Goal: Register for event/course

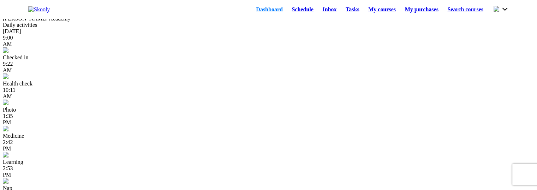
click at [495, 10] on button at bounding box center [501, 9] width 15 height 8
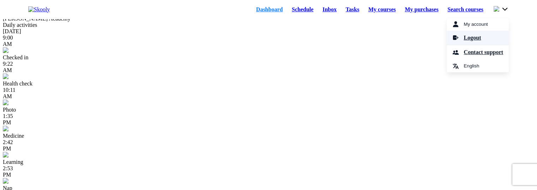
click at [468, 43] on span "Logout" at bounding box center [472, 38] width 17 height 10
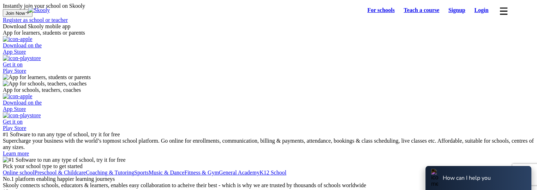
select select "81"
select select "[GEOGRAPHIC_DATA]"
select select "Asia/Tokyo"
click at [477, 9] on link "Login" at bounding box center [481, 10] width 23 height 10
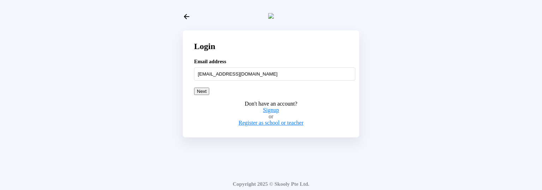
type input "nattumom@mailinator.com"
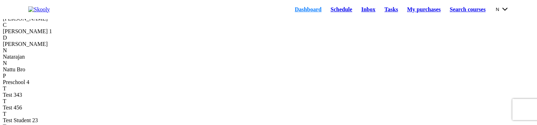
click at [336, 13] on link "Schedule" at bounding box center [341, 10] width 31 height 10
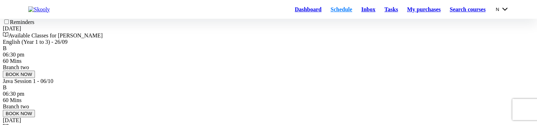
scroll to position [48, 0]
click at [35, 78] on button "BOOK NOW" at bounding box center [19, 73] width 32 height 7
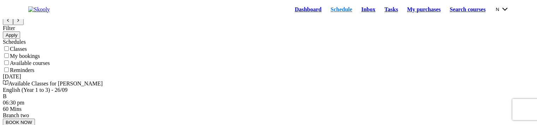
scroll to position [0, 0]
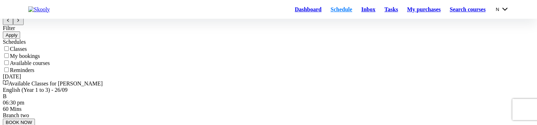
scroll to position [48, 0]
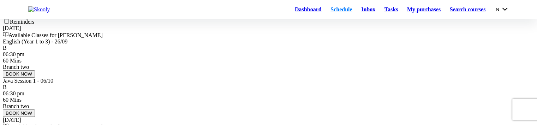
click at [35, 78] on button "BOOK NOW" at bounding box center [19, 73] width 32 height 7
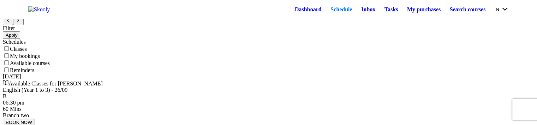
scroll to position [0, 0]
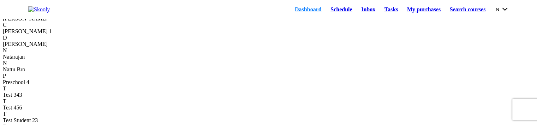
click at [498, 13] on button "N" at bounding box center [502, 9] width 13 height 8
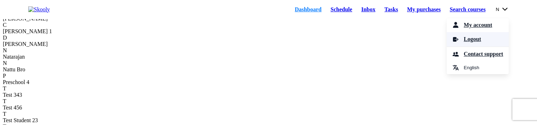
click at [483, 43] on link "Logout" at bounding box center [478, 39] width 62 height 14
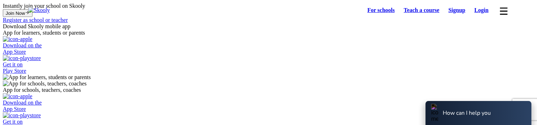
select select "81"
select select "[GEOGRAPHIC_DATA]"
select select "[GEOGRAPHIC_DATA]/[GEOGRAPHIC_DATA]"
click at [478, 11] on link "Login" at bounding box center [481, 10] width 23 height 10
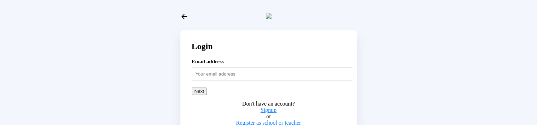
scroll to position [19, 0]
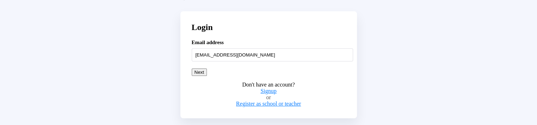
type input "adultstud54321@mailinator.com"
click at [207, 76] on button "Next" at bounding box center [199, 72] width 15 height 7
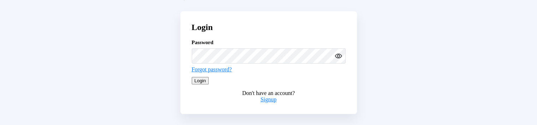
click at [209, 84] on button "Login" at bounding box center [200, 80] width 17 height 7
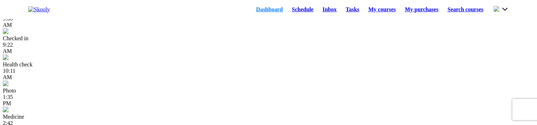
click at [297, 13] on link "Schedule" at bounding box center [302, 10] width 31 height 10
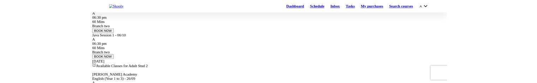
scroll to position [90, 0]
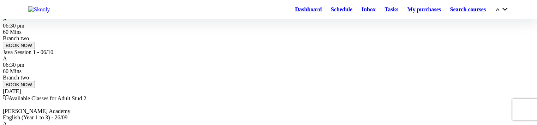
click at [35, 49] on button "BOOK NOW" at bounding box center [19, 45] width 32 height 7
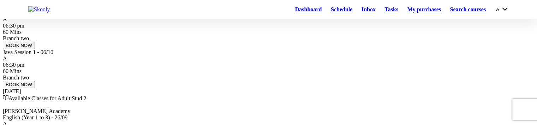
click at [35, 49] on button "BOOK NOW" at bounding box center [19, 45] width 32 height 7
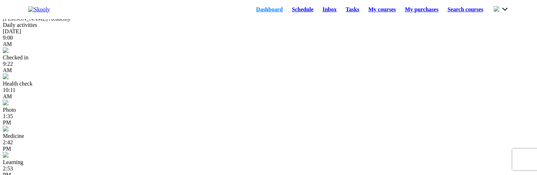
click at [287, 13] on link "Schedule" at bounding box center [302, 10] width 31 height 10
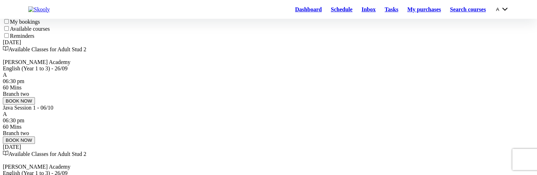
scroll to position [35, 0]
click at [35, 83] on button "BOOK NOW" at bounding box center [19, 99] width 32 height 7
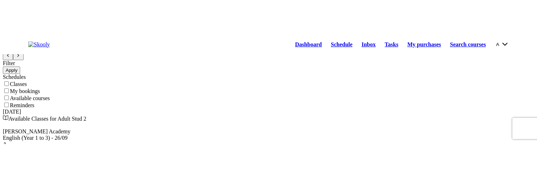
scroll to position [0, 0]
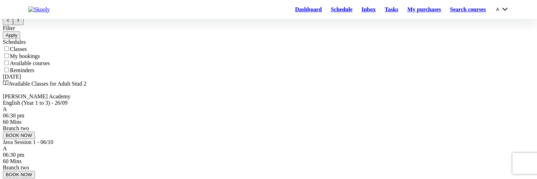
scroll to position [35, 0]
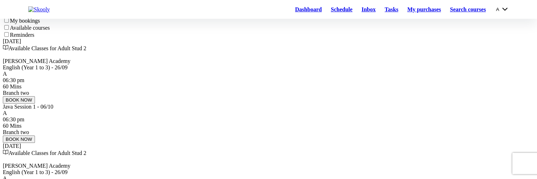
click at [35, 83] on button "BOOK NOW" at bounding box center [19, 99] width 32 height 7
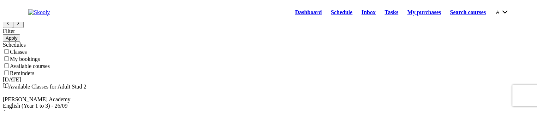
scroll to position [0, 0]
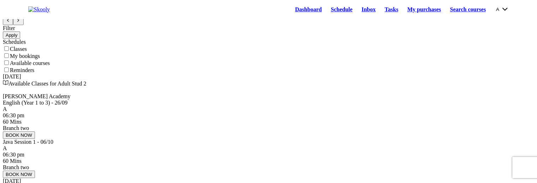
drag, startPoint x: 158, startPoint y: 101, endPoint x: 217, endPoint y: 112, distance: 60.0
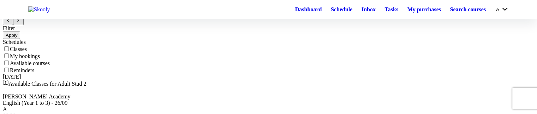
scroll to position [35, 0]
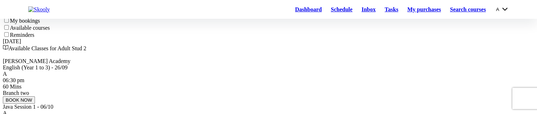
click at [500, 13] on button "A" at bounding box center [502, 9] width 13 height 8
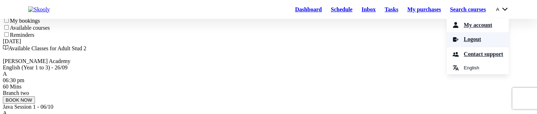
click at [469, 41] on span "Logout" at bounding box center [472, 39] width 17 height 10
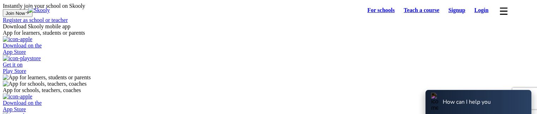
select select "81"
select select "[GEOGRAPHIC_DATA]"
select select "[GEOGRAPHIC_DATA]/[GEOGRAPHIC_DATA]"
click at [480, 12] on link "Login" at bounding box center [481, 10] width 23 height 10
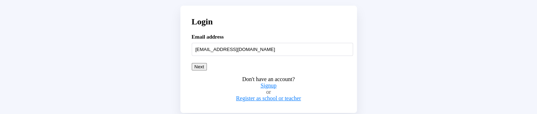
type input "nattumom@mailinator.com"
click at [207, 70] on button "Next" at bounding box center [199, 66] width 15 height 7
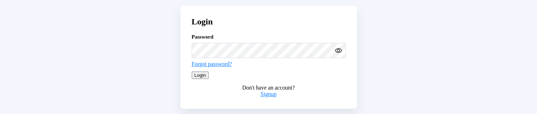
click at [209, 79] on button "Login" at bounding box center [200, 74] width 17 height 7
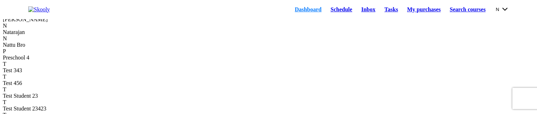
click at [330, 13] on link "Schedule" at bounding box center [341, 10] width 31 height 10
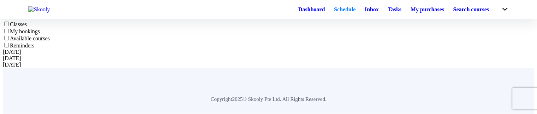
scroll to position [60, 0]
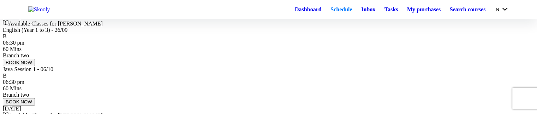
click at [35, 66] on button "BOOK NOW" at bounding box center [19, 62] width 32 height 7
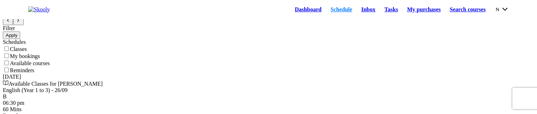
scroll to position [0, 0]
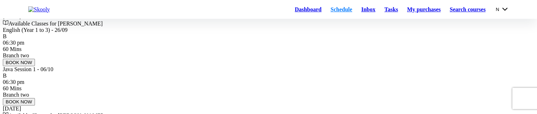
click at [496, 9] on button "N" at bounding box center [502, 9] width 13 height 8
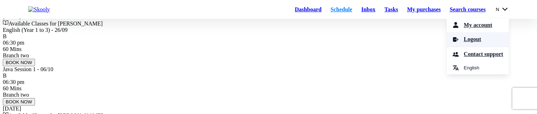
click at [476, 47] on link "Logout" at bounding box center [478, 39] width 62 height 14
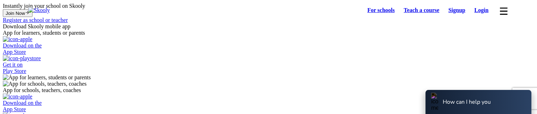
select select "81"
select select "Japan"
select select "Asia/Tokyo"
select select "81"
select select "[GEOGRAPHIC_DATA]"
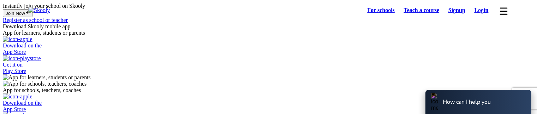
select select "[GEOGRAPHIC_DATA]/[GEOGRAPHIC_DATA]"
click at [478, 10] on link "Login" at bounding box center [481, 10] width 23 height 10
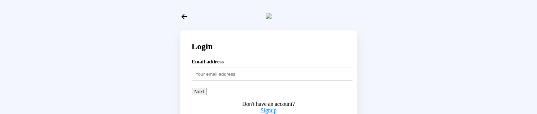
scroll to position [25, 0]
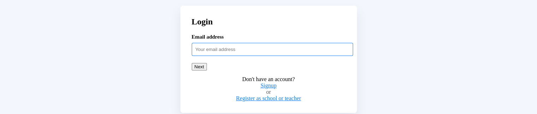
paste input "adultstud54321"
type input "adultstud54321@mailinator.com"
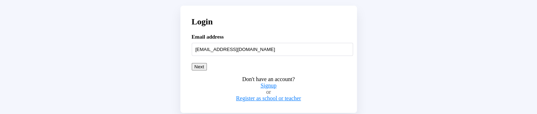
click at [207, 70] on button "Next" at bounding box center [199, 66] width 15 height 7
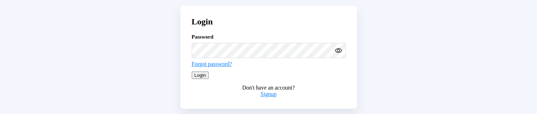
click at [209, 79] on button "Login" at bounding box center [200, 74] width 17 height 7
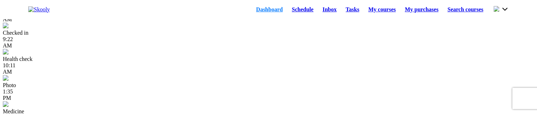
click at [290, 13] on link "Schedule" at bounding box center [302, 10] width 31 height 10
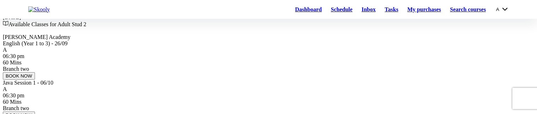
scroll to position [60, 0]
click at [35, 79] on button "BOOK NOW" at bounding box center [19, 74] width 32 height 7
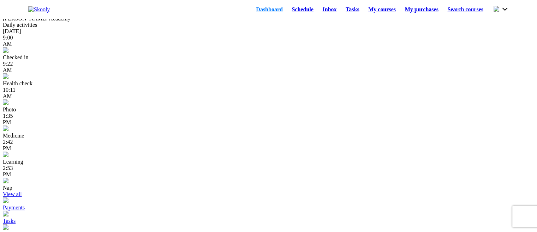
click at [287, 9] on link "Schedule" at bounding box center [302, 10] width 31 height 10
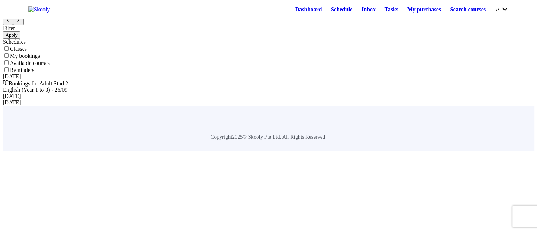
click at [404, 13] on link "My purchases" at bounding box center [424, 10] width 43 height 10
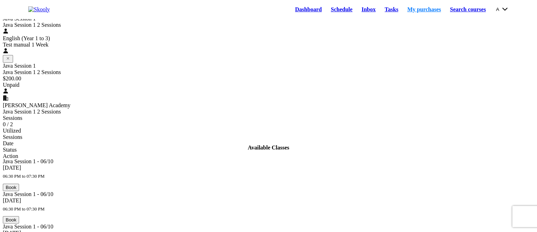
click at [85, 42] on div "English (Year 1 to 3)" at bounding box center [268, 38] width 531 height 6
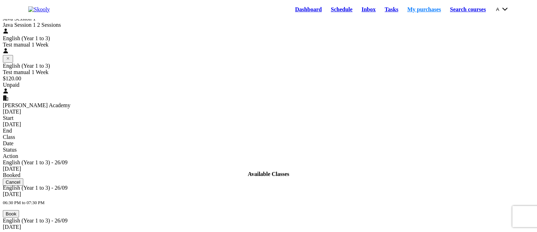
click at [98, 28] on div "Java Session 1 2 Sessions" at bounding box center [268, 25] width 531 height 6
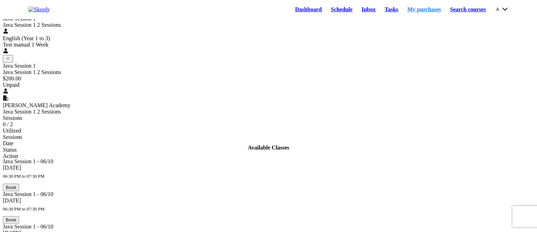
click at [52, 48] on div "Test manual 1 Week" at bounding box center [268, 45] width 531 height 6
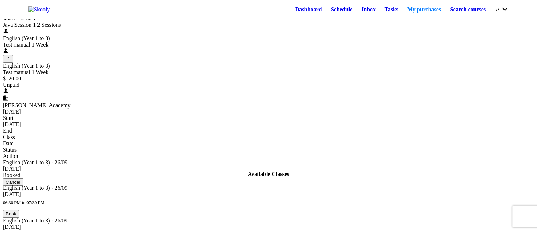
click at [329, 8] on link "Schedule" at bounding box center [341, 10] width 31 height 10
